Goal: Information Seeking & Learning: Understand process/instructions

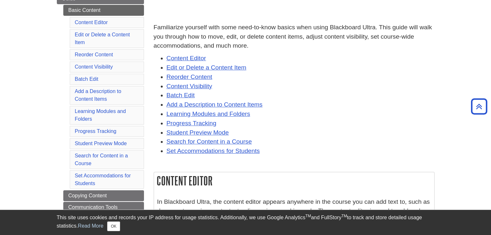
scroll to position [102, 0]
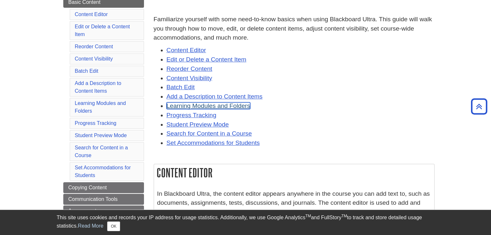
click at [234, 109] on link "Learning Modules and Folders" at bounding box center [208, 106] width 84 height 7
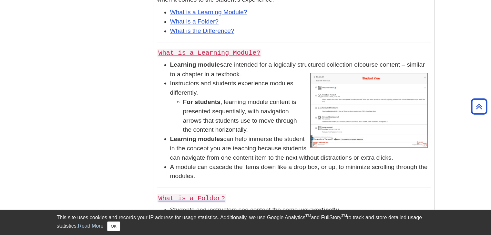
scroll to position [6029, 0]
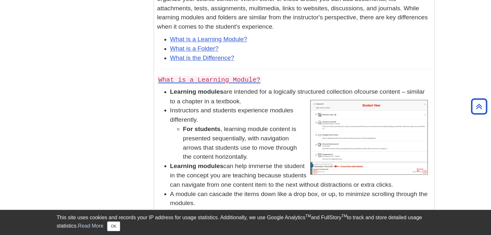
drag, startPoint x: 157, startPoint y: 63, endPoint x: 192, endPoint y: 61, distance: 34.9
drag, startPoint x: 157, startPoint y: 62, endPoint x: 254, endPoint y: 39, distance: 100.1
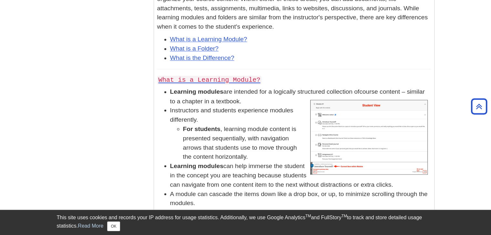
drag, startPoint x: 159, startPoint y: 84, endPoint x: 206, endPoint y: 95, distance: 49.1
copy p "With student preview, you can experience your course exactly as your students d…"
drag, startPoint x: 156, startPoint y: 64, endPoint x: 206, endPoint y: 94, distance: 58.3
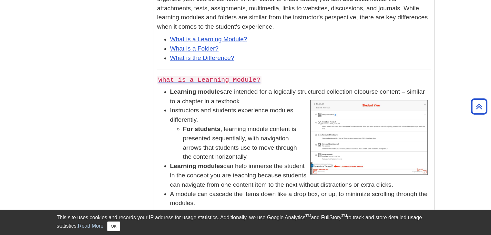
copy div "Student Preview Mode With student preview, you can experience your course exact…"
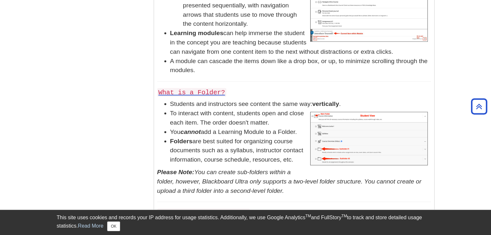
scroll to position [6170, 0]
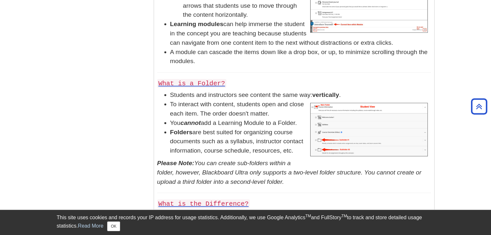
drag, startPoint x: 159, startPoint y: 65, endPoint x: 323, endPoint y: 205, distance: 215.9
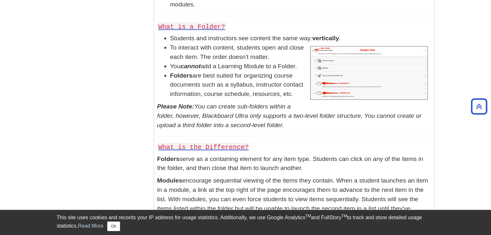
scroll to position [6214, 0]
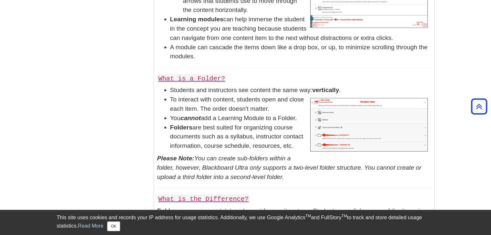
scroll to position [6158, 0]
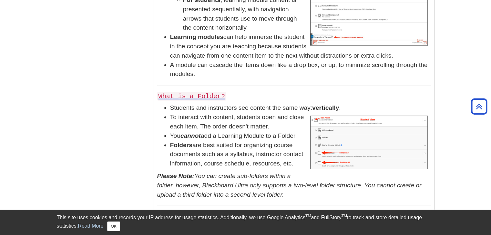
drag, startPoint x: 242, startPoint y: 72, endPoint x: 157, endPoint y: 70, distance: 84.2
copy div "Lorem Ipsumdo Sitamet Co adi eli seddo eiusmo, tempor inc Utlabor Etdolor magn.…"
